Goal: Information Seeking & Learning: Learn about a topic

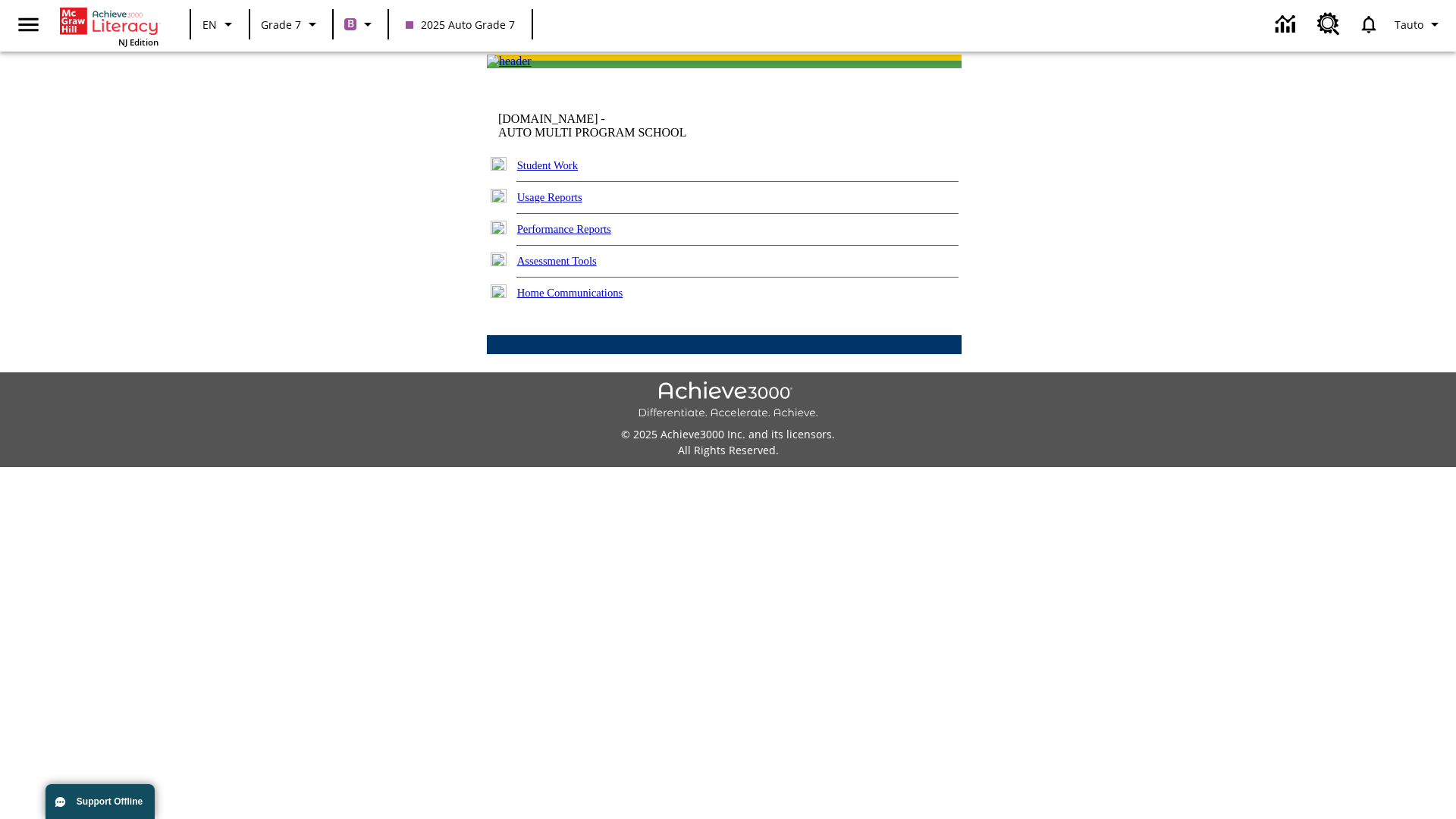
click at [580, 235] on link "Performance Reports" at bounding box center [564, 229] width 94 height 12
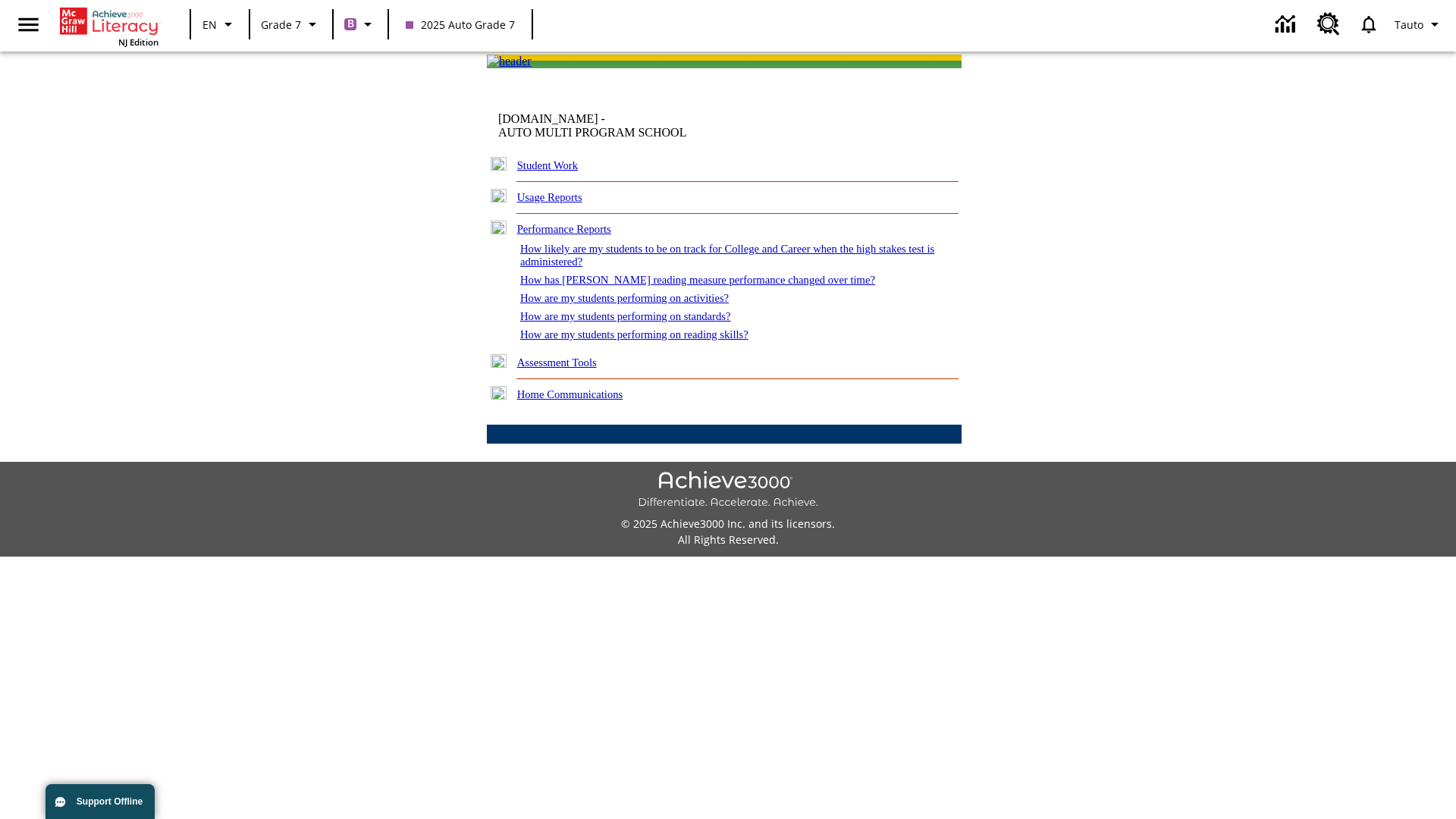
click at [689, 286] on link "How has Lexile reading measure performance changed over time?" at bounding box center [697, 279] width 355 height 12
